Goal: Task Accomplishment & Management: Manage account settings

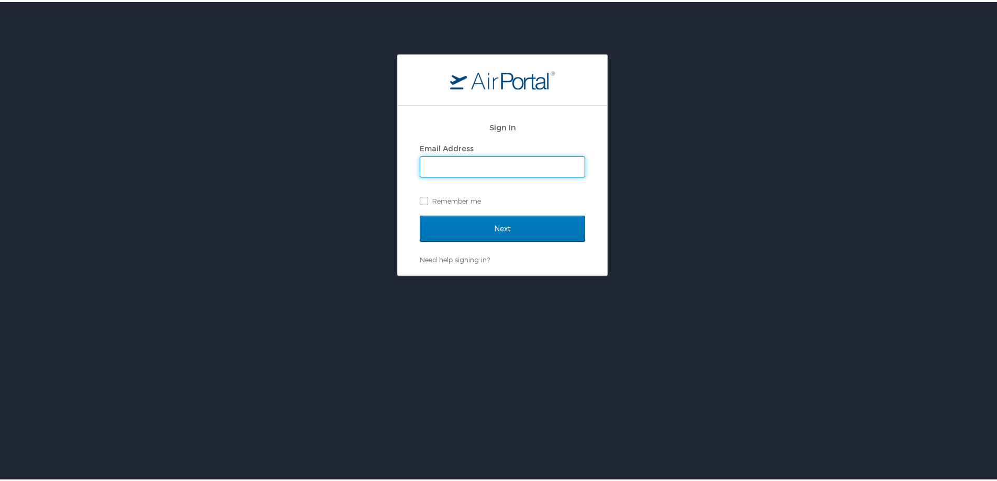
scroll to position [1021, 0]
type input "marta.musich@cbtravel.com"
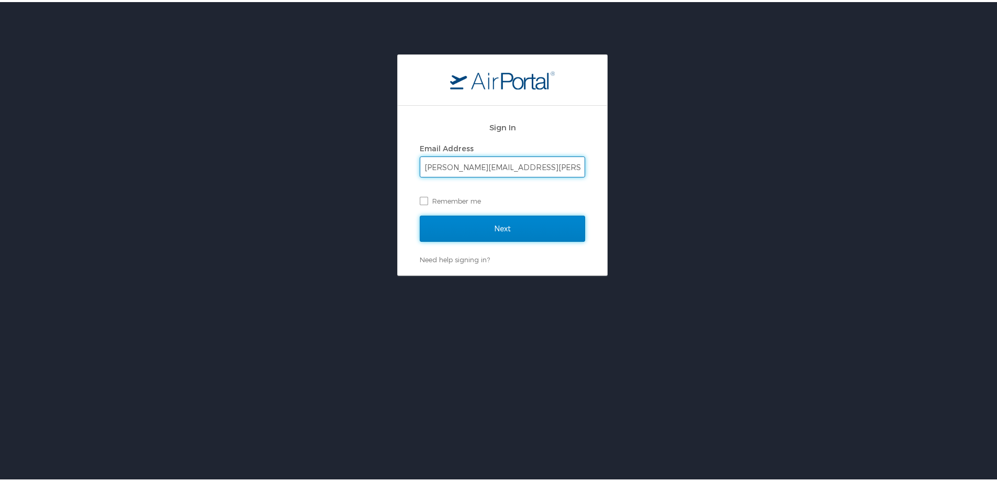
click at [486, 230] on input "Next" at bounding box center [502, 226] width 165 height 26
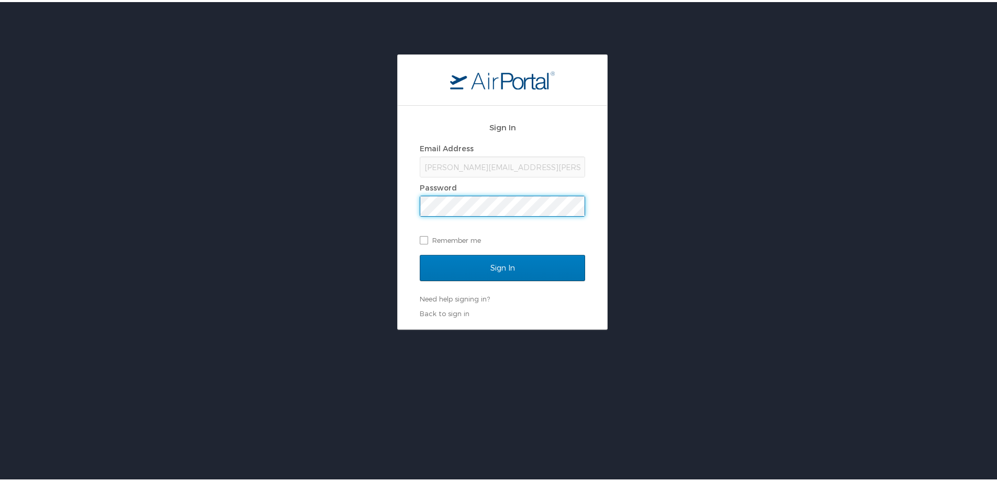
scroll to position [0, 0]
click at [514, 271] on input "Sign In" at bounding box center [502, 266] width 165 height 26
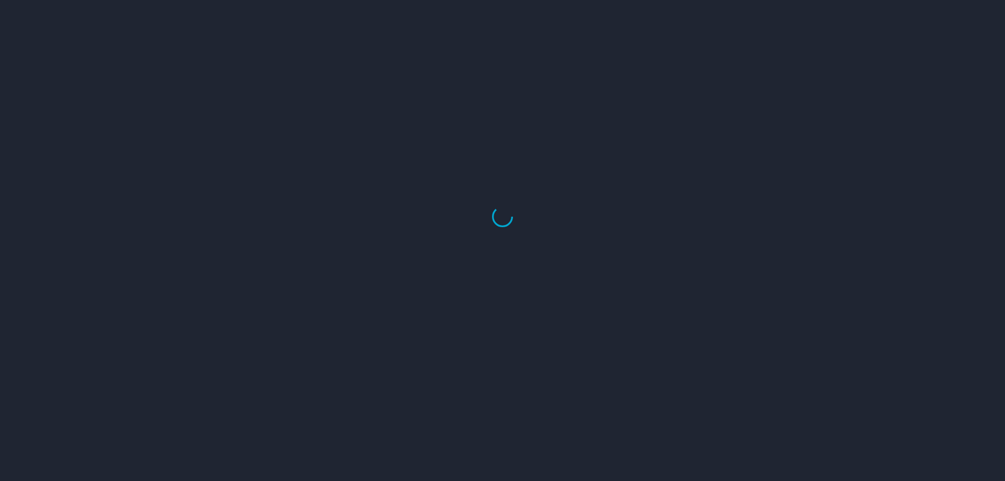
scroll to position [1021, 0]
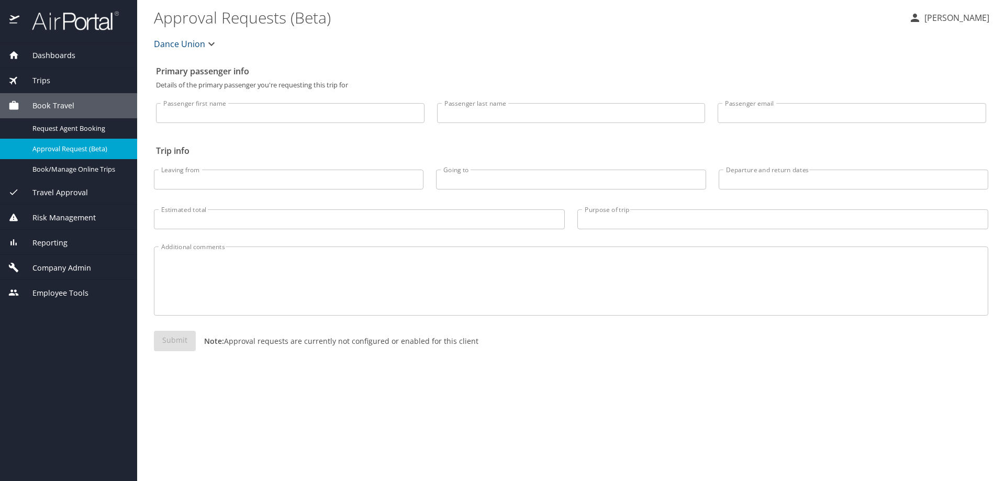
click at [45, 269] on span "Company Admin" at bounding box center [55, 268] width 72 height 12
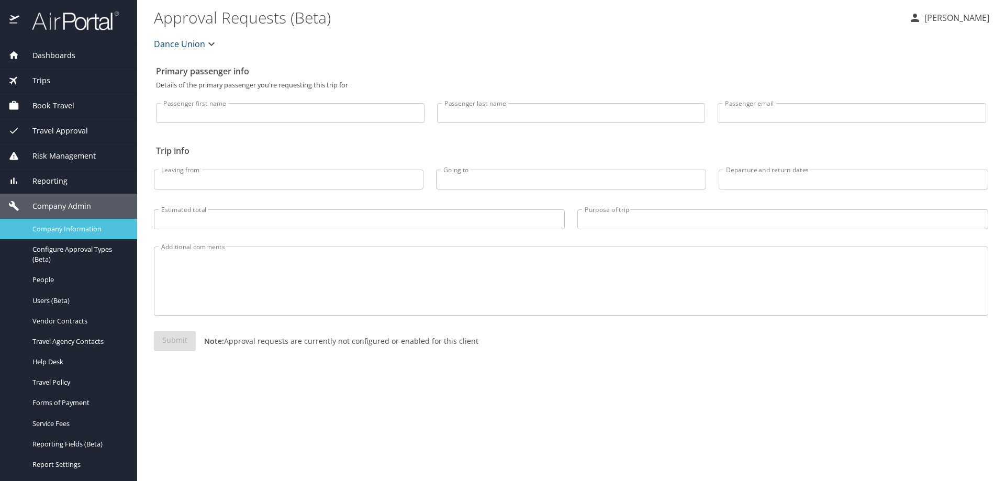
click at [70, 228] on span "Company Information" at bounding box center [78, 229] width 92 height 10
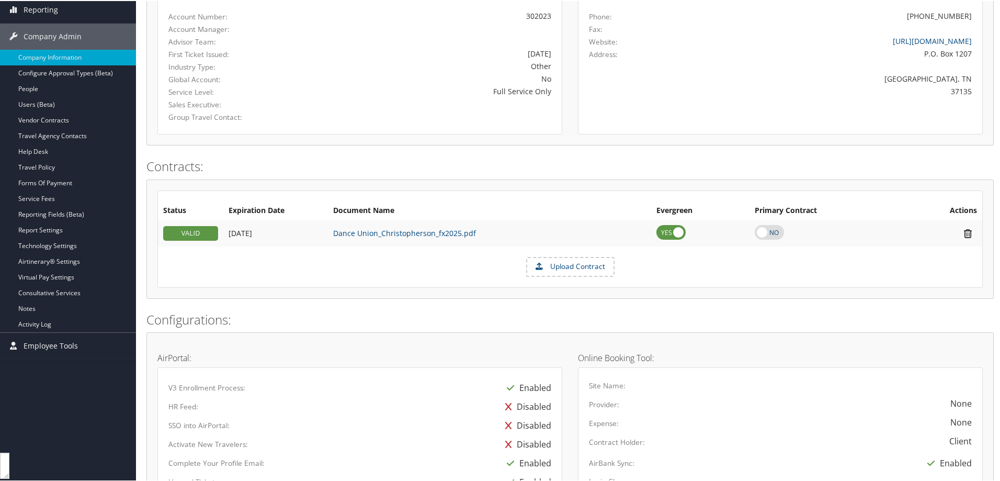
scroll to position [157, 0]
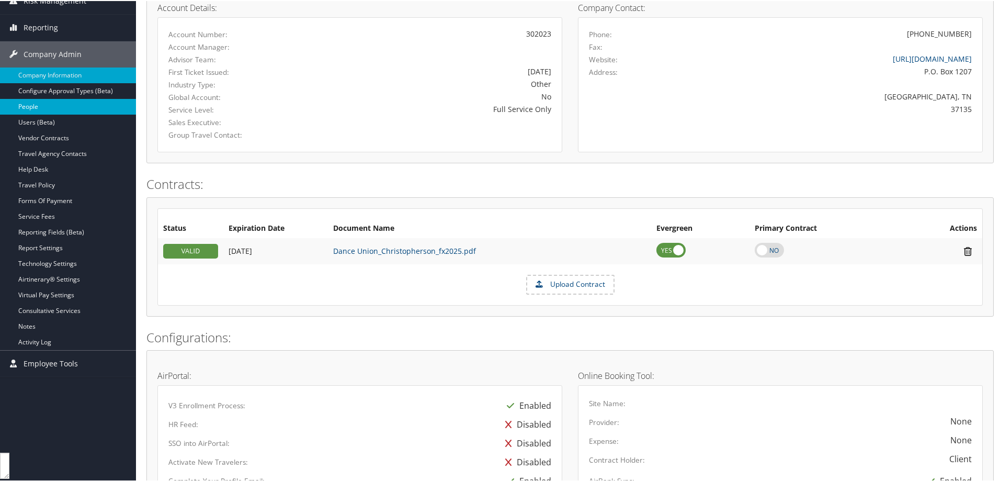
click at [31, 104] on link "People" at bounding box center [68, 106] width 136 height 16
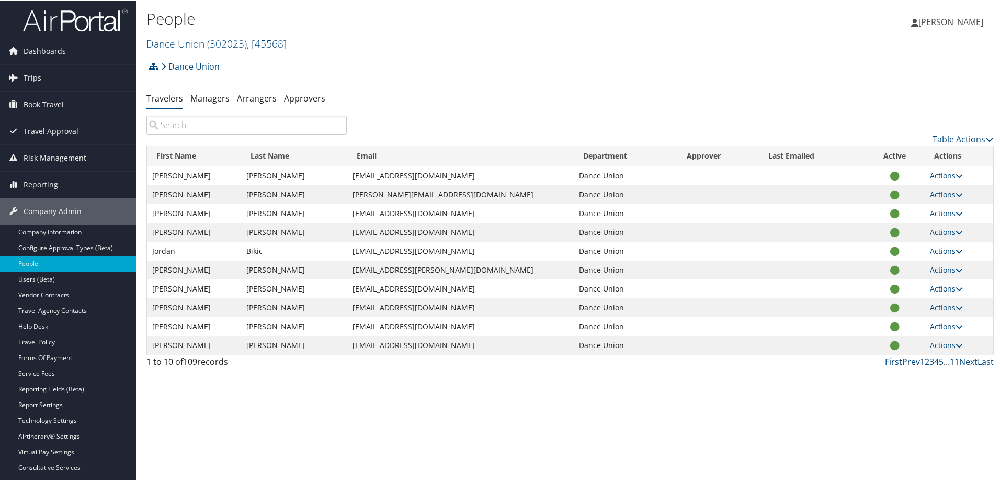
scroll to position [1021, 0]
click at [155, 123] on input "search" at bounding box center [247, 124] width 200 height 19
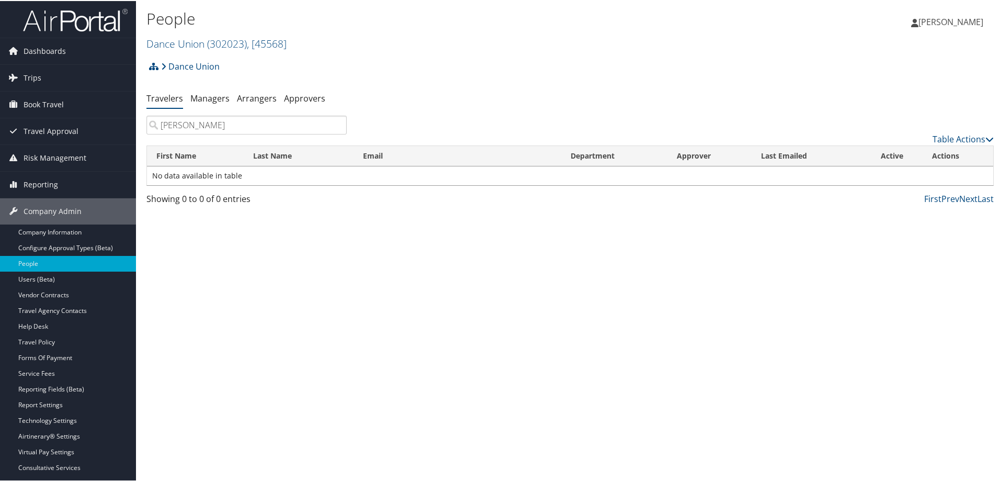
drag, startPoint x: 205, startPoint y: 129, endPoint x: -87, endPoint y: 133, distance: 292.5
click at [0, 133] on html "Menu Dashboards ► AirPortal 360™ (Manager) AirPortal 360™ (Agent) My Travel Das…" at bounding box center [502, 240] width 1005 height 481
type input "dailey"
click at [935, 173] on link "Actions" at bounding box center [944, 175] width 33 height 10
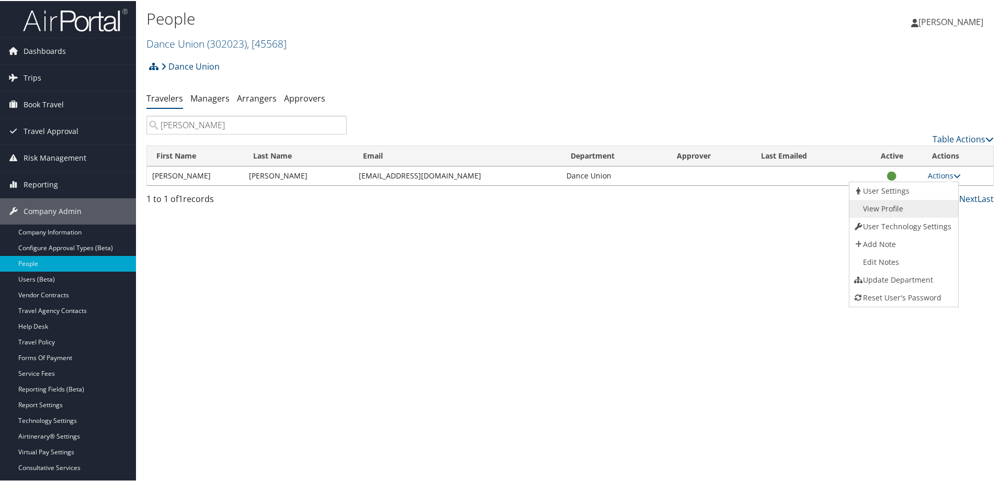
click at [876, 208] on link "View Profile" at bounding box center [903, 208] width 106 height 18
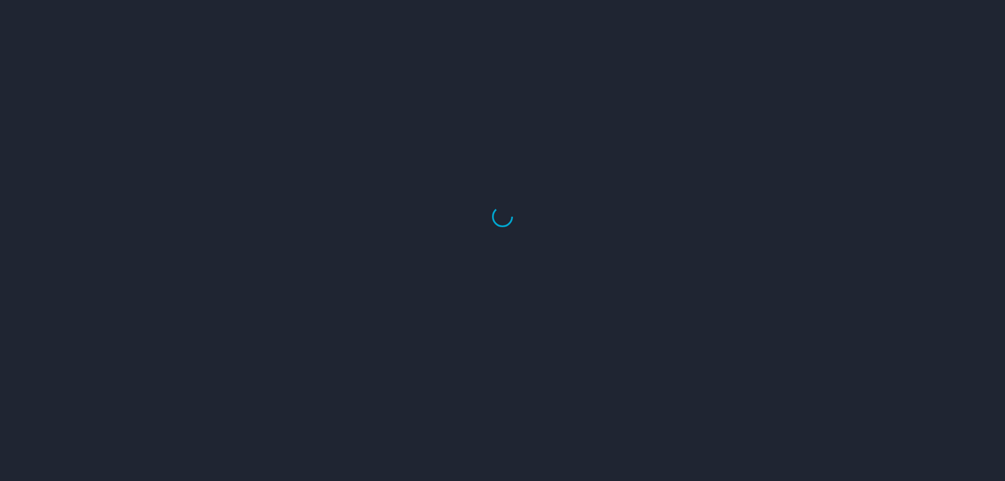
scroll to position [1021, 0]
select select "US"
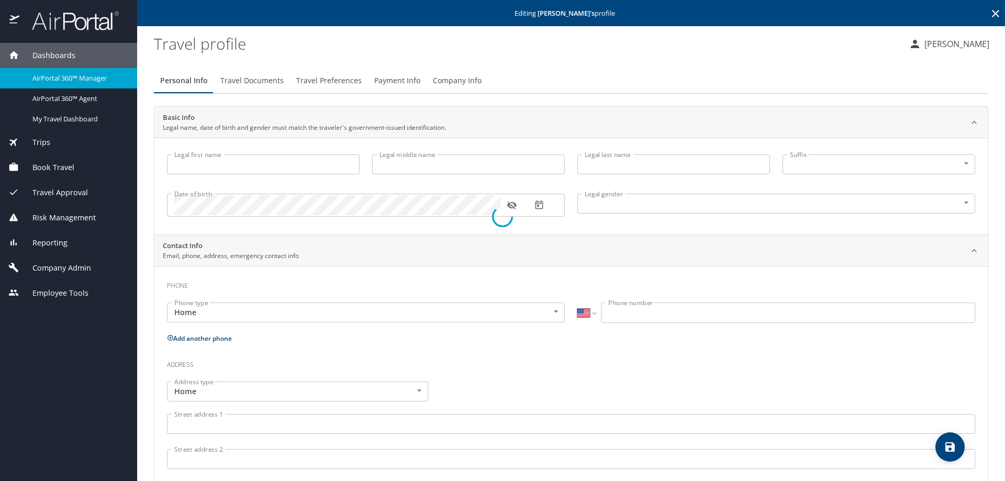
type input "[PERSON_NAME]"
type input "[DEMOGRAPHIC_DATA]"
type input "[PERSON_NAME]"
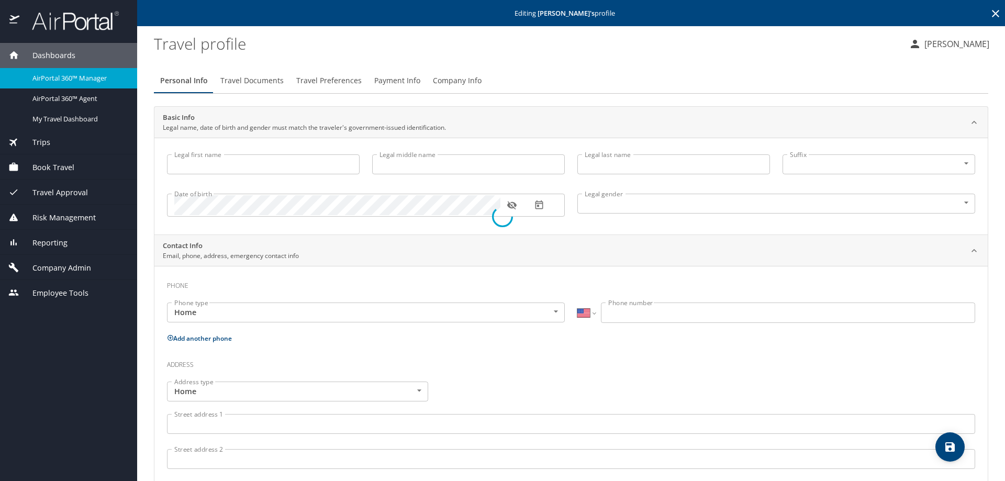
type input "[PERSON_NAME]"
type input "[PHONE_NUMBER]"
select select "US"
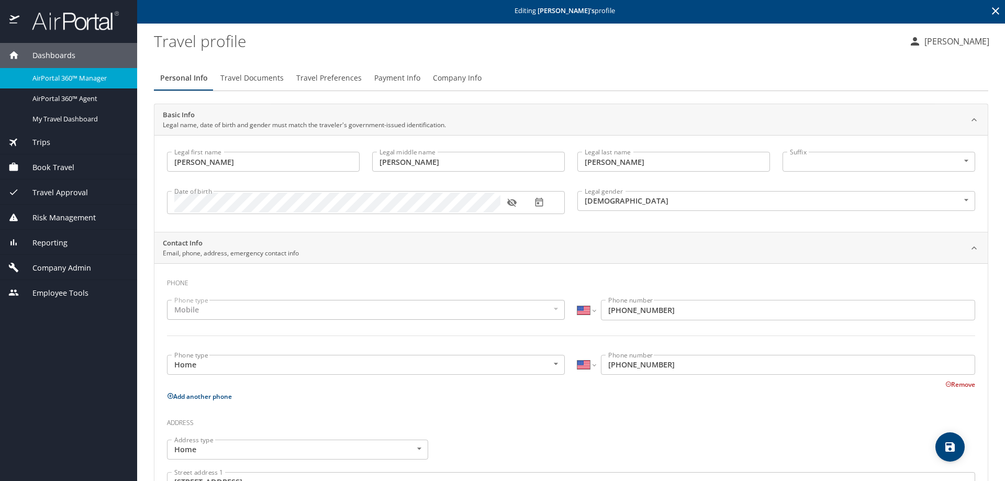
scroll to position [0, 0]
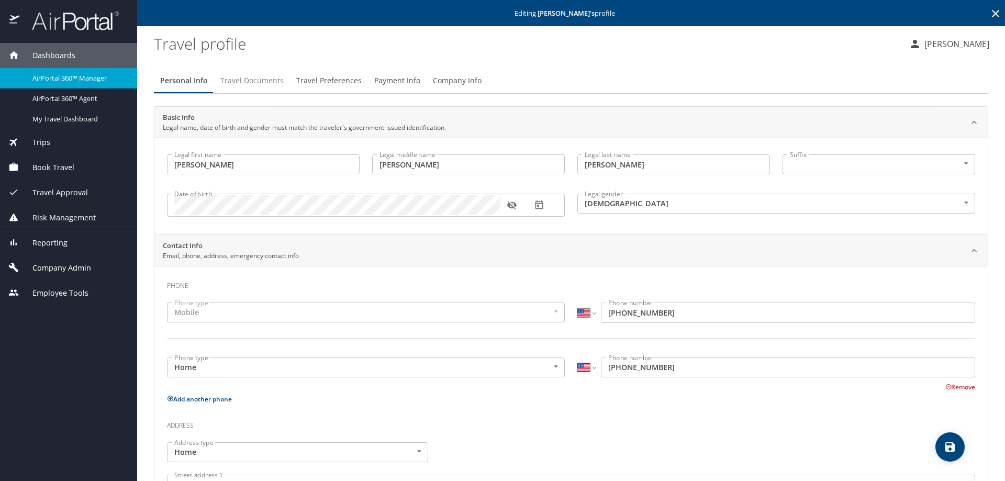
click at [251, 82] on span "Travel Documents" at bounding box center [251, 80] width 63 height 13
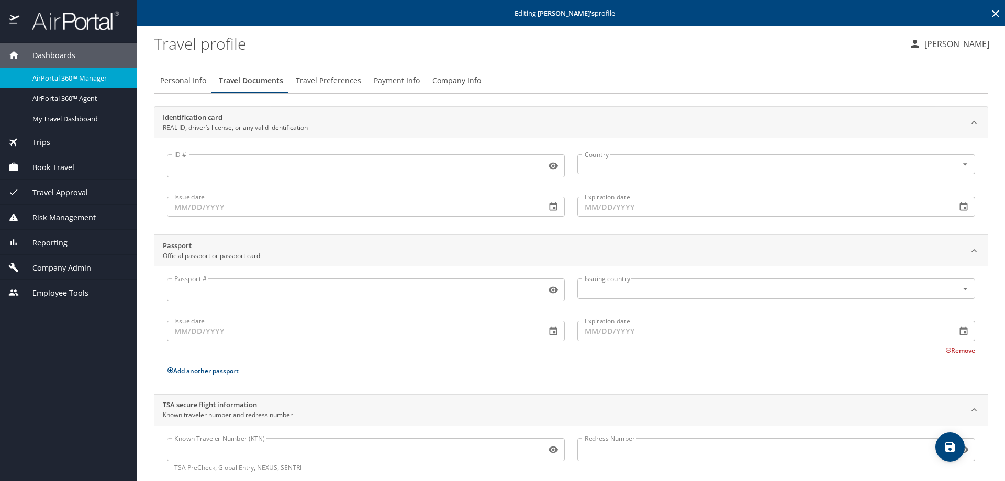
scroll to position [24, 0]
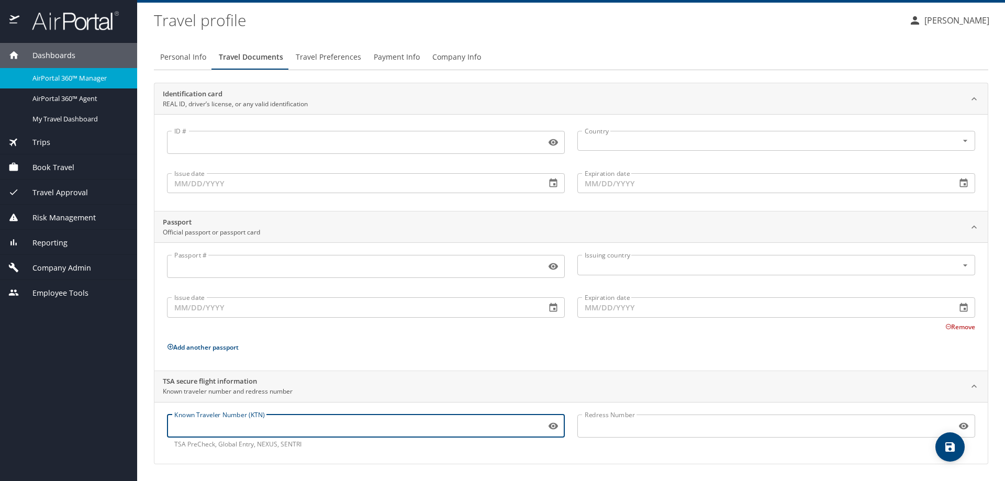
click at [190, 428] on input "Known Traveler Number (KTN)" at bounding box center [354, 426] width 375 height 20
paste input "TT13T7X65"
type input "TT13T7X65"
click at [607, 451] on div "Redress Number Redress Number" at bounding box center [776, 431] width 410 height 47
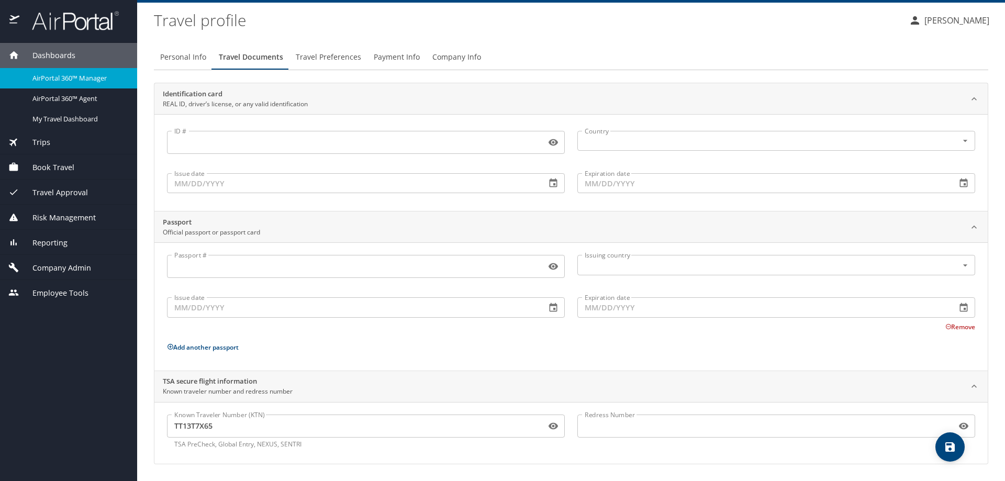
click at [329, 54] on span "Travel Preferences" at bounding box center [328, 57] width 65 height 13
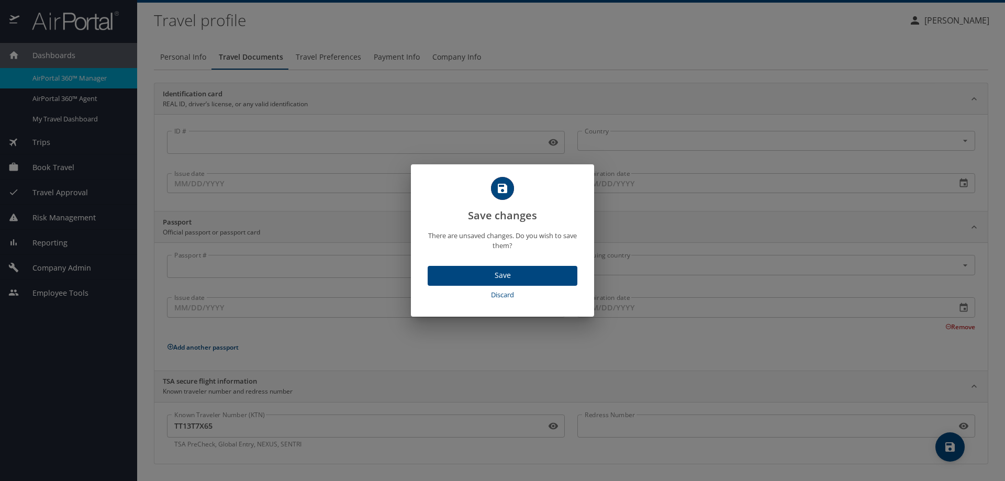
click at [504, 273] on span "Save" at bounding box center [502, 275] width 133 height 13
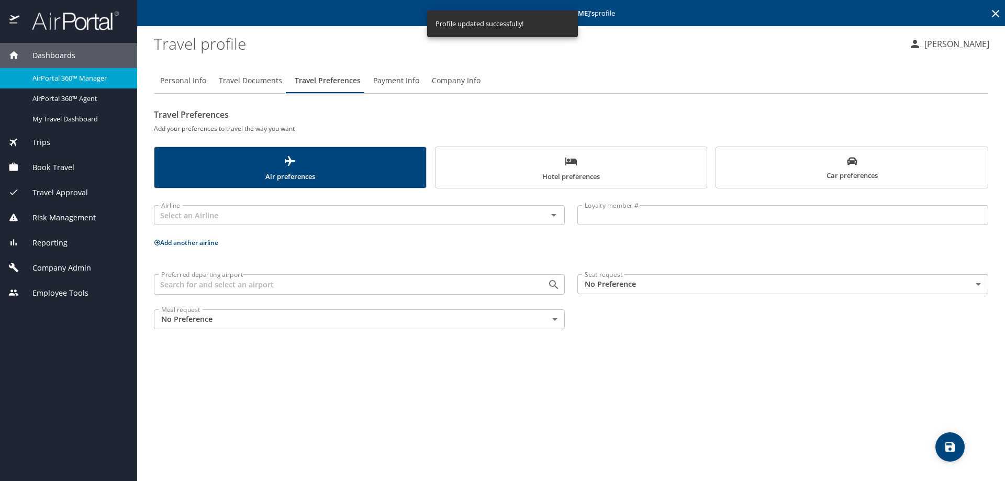
scroll to position [0, 0]
click at [185, 79] on span "Personal Info" at bounding box center [183, 80] width 46 height 13
select select "US"
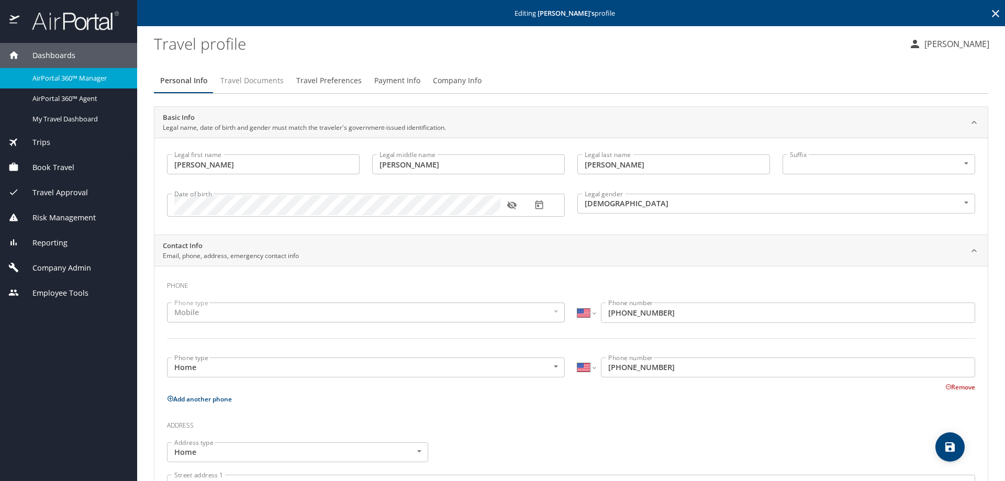
click at [240, 88] on button "Travel Documents" at bounding box center [252, 80] width 76 height 25
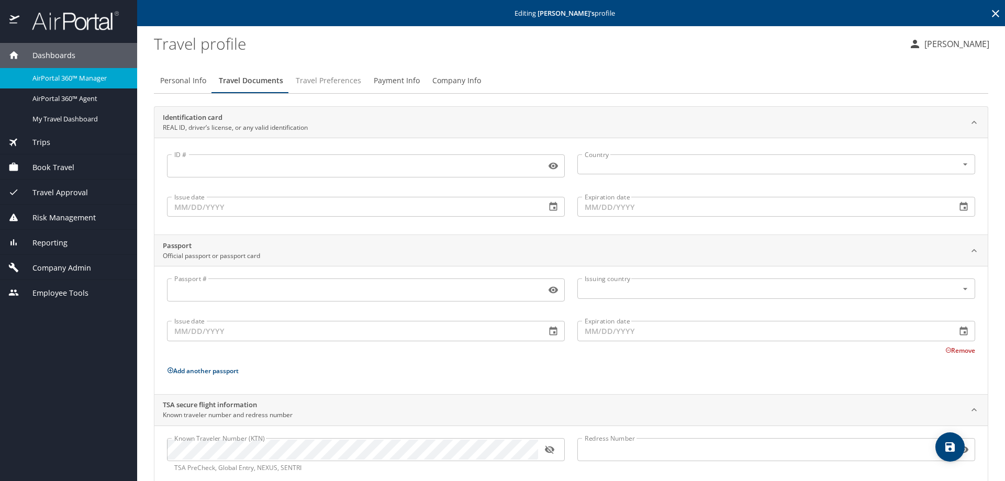
click at [336, 81] on span "Travel Preferences" at bounding box center [328, 80] width 65 height 13
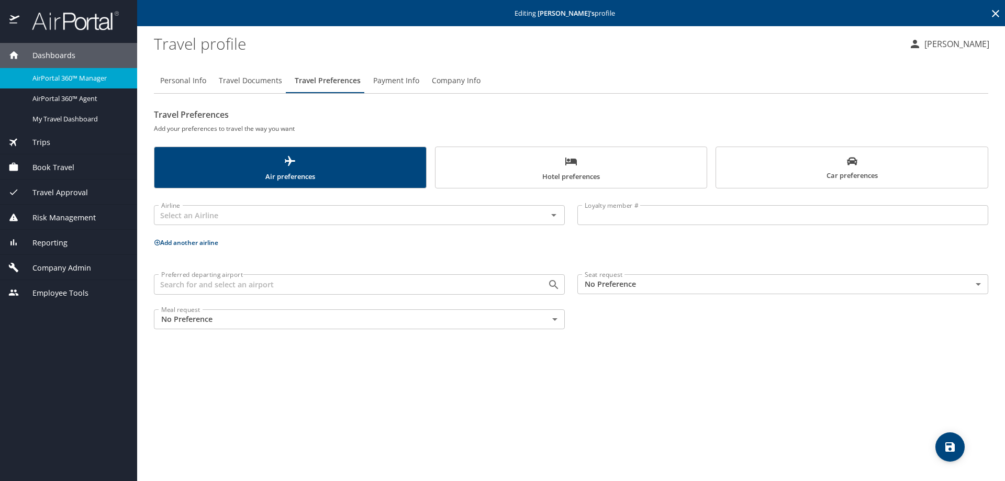
click at [398, 79] on span "Payment Info" at bounding box center [396, 80] width 46 height 13
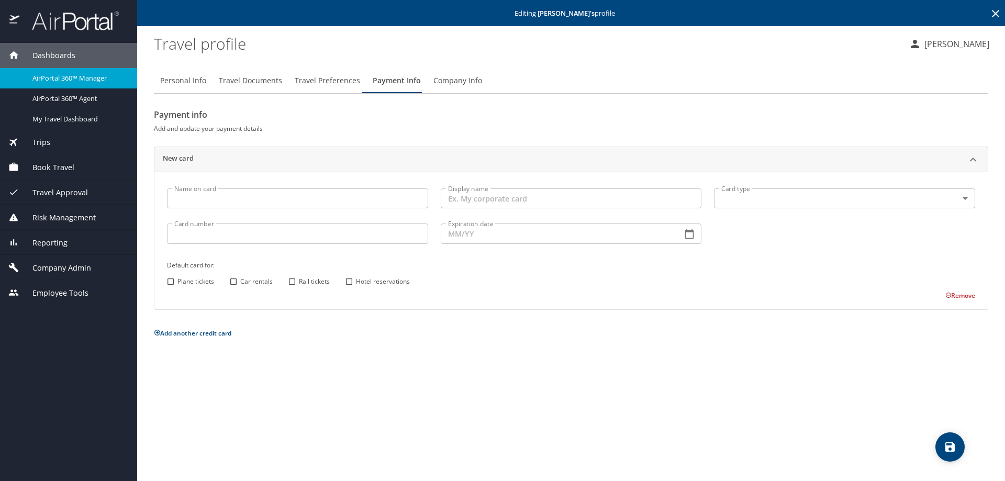
click at [457, 82] on span "Company Info" at bounding box center [457, 80] width 49 height 13
